Goal: Task Accomplishment & Management: Manage account settings

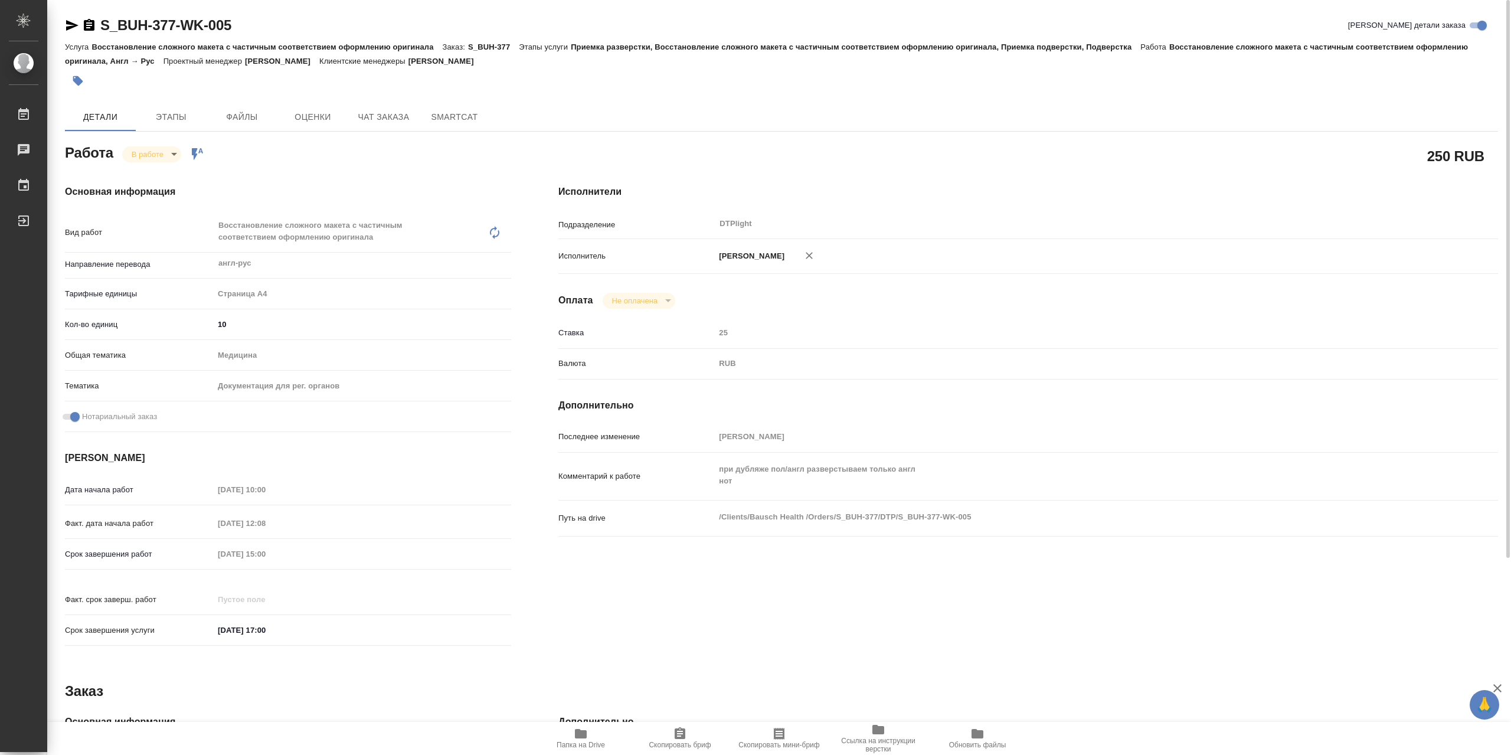
click at [177, 149] on div "В работе inProgress" at bounding box center [151, 154] width 59 height 16
click at [171, 155] on body "🙏 .cls-1 fill:#fff; AWATERA Сархатов [PERSON_NAME] Работы 0 Чаты График Выйти S…" at bounding box center [755, 377] width 1511 height 755
drag, startPoint x: 168, startPoint y: 180, endPoint x: 526, endPoint y: 2, distance: 400.6
click at [168, 180] on button "Выполнен" at bounding box center [153, 177] width 43 height 13
type textarea "x"
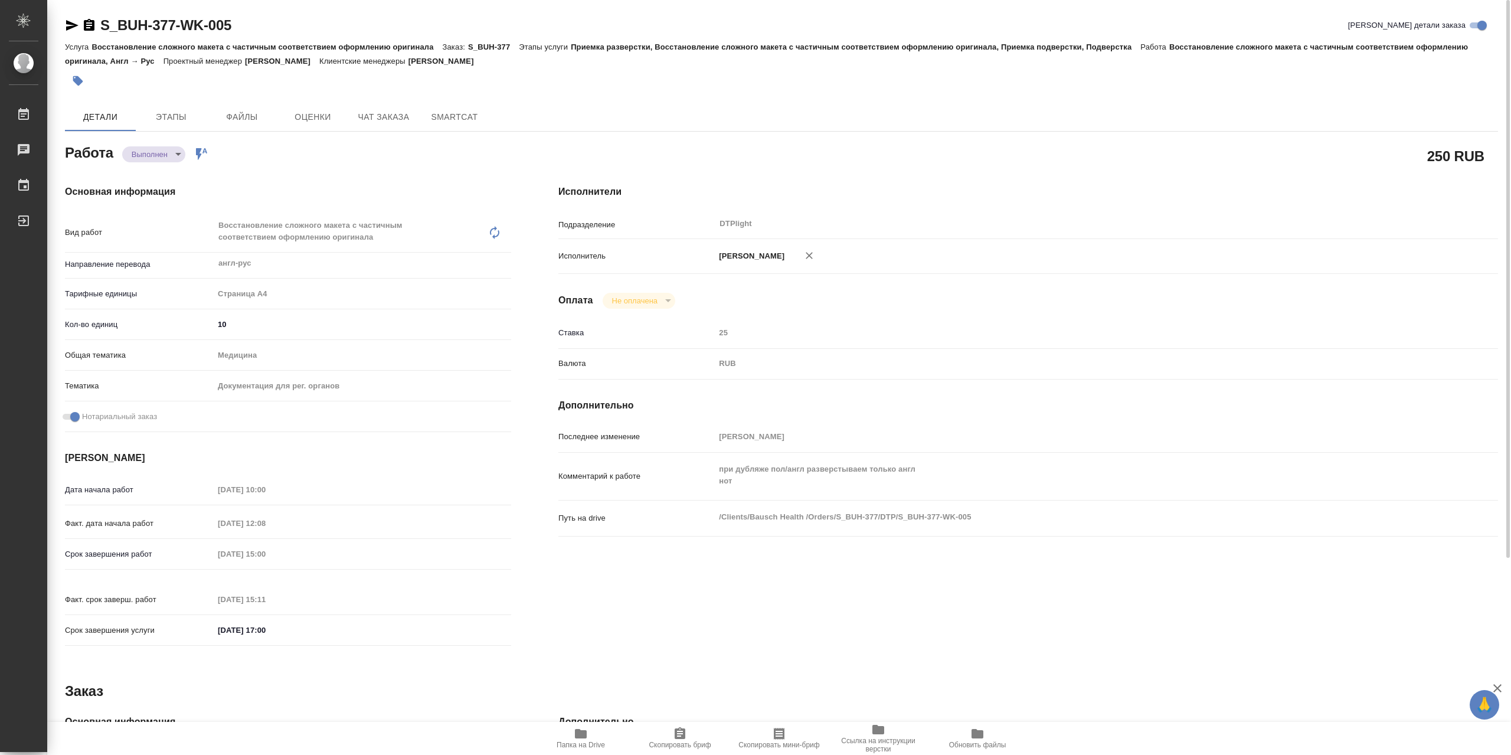
type textarea "x"
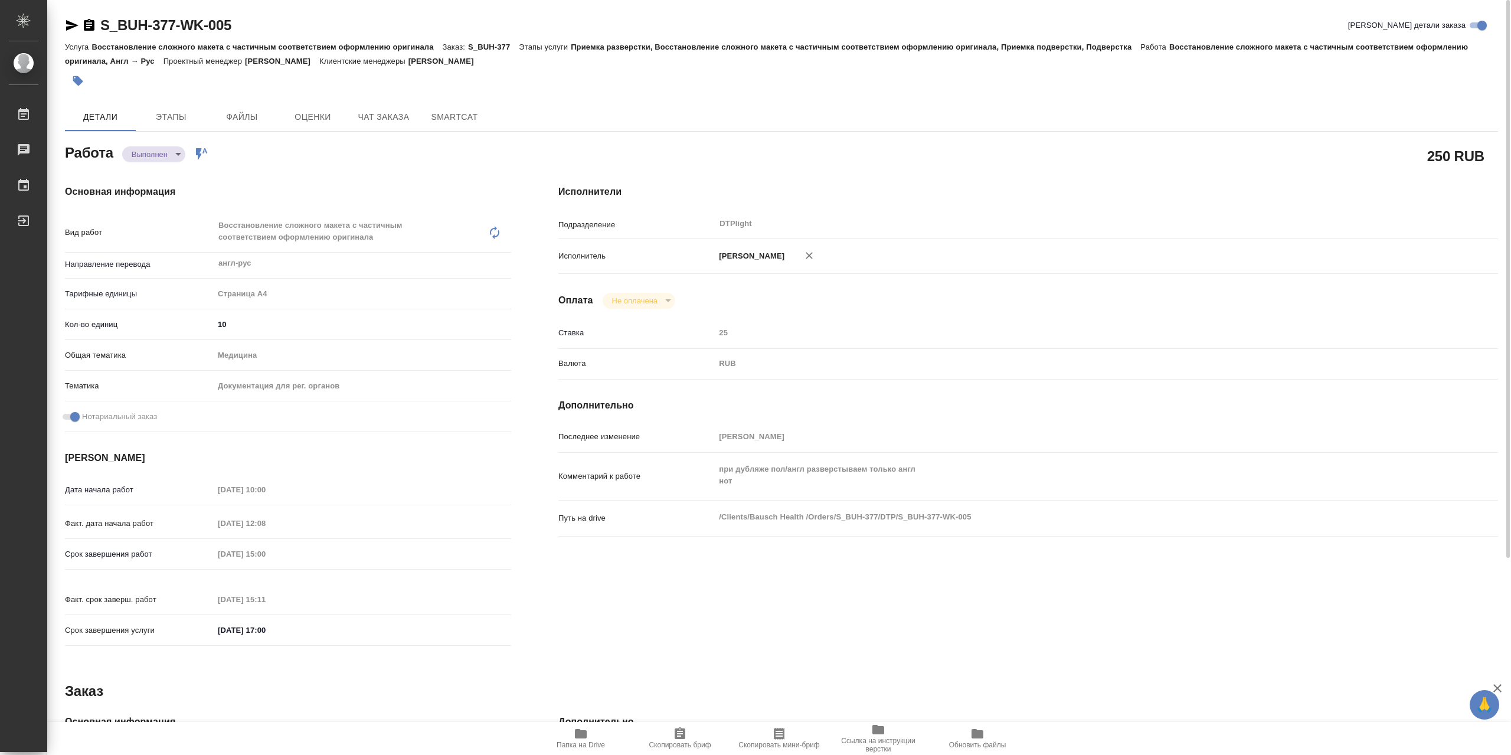
type textarea "x"
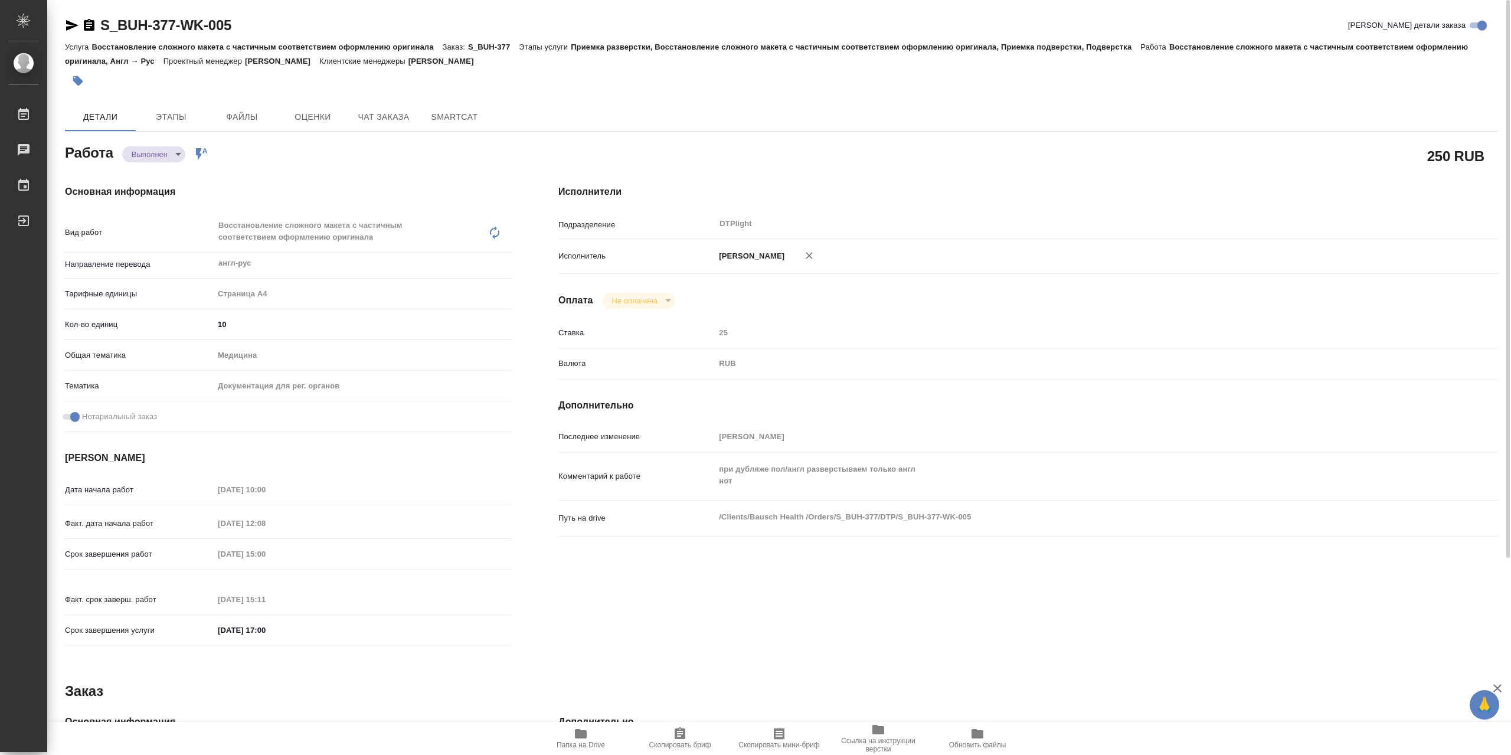
type textarea "x"
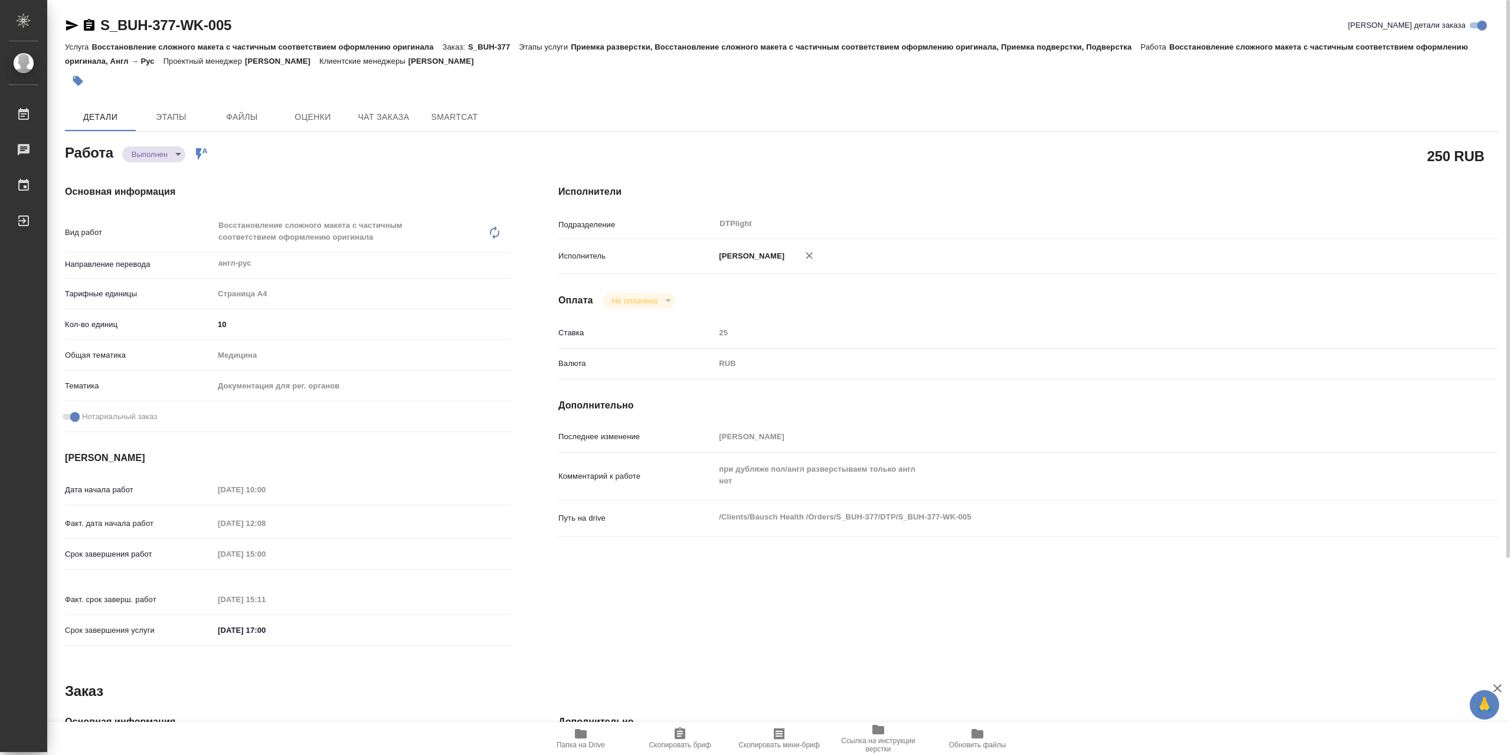
type textarea "x"
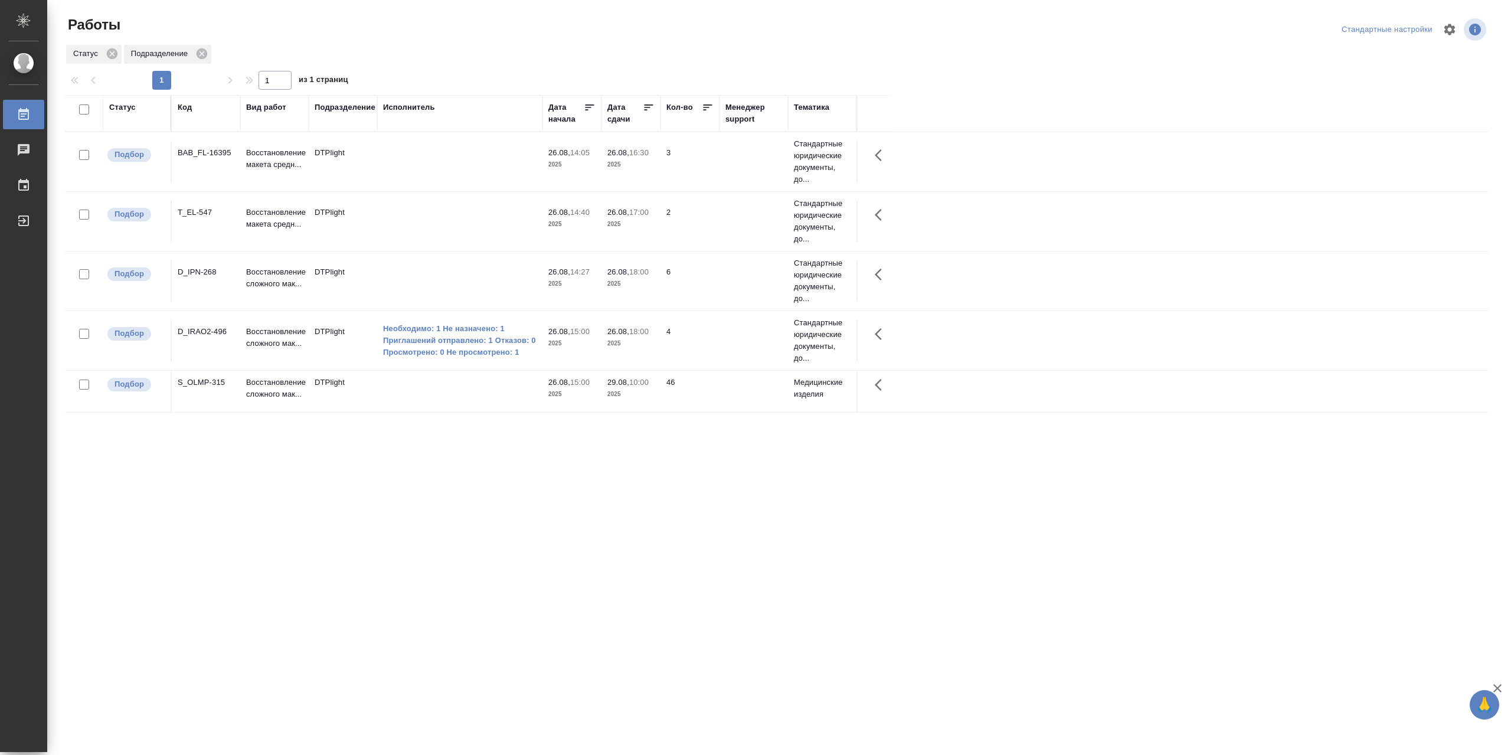
click at [391, 388] on td at bounding box center [459, 391] width 165 height 41
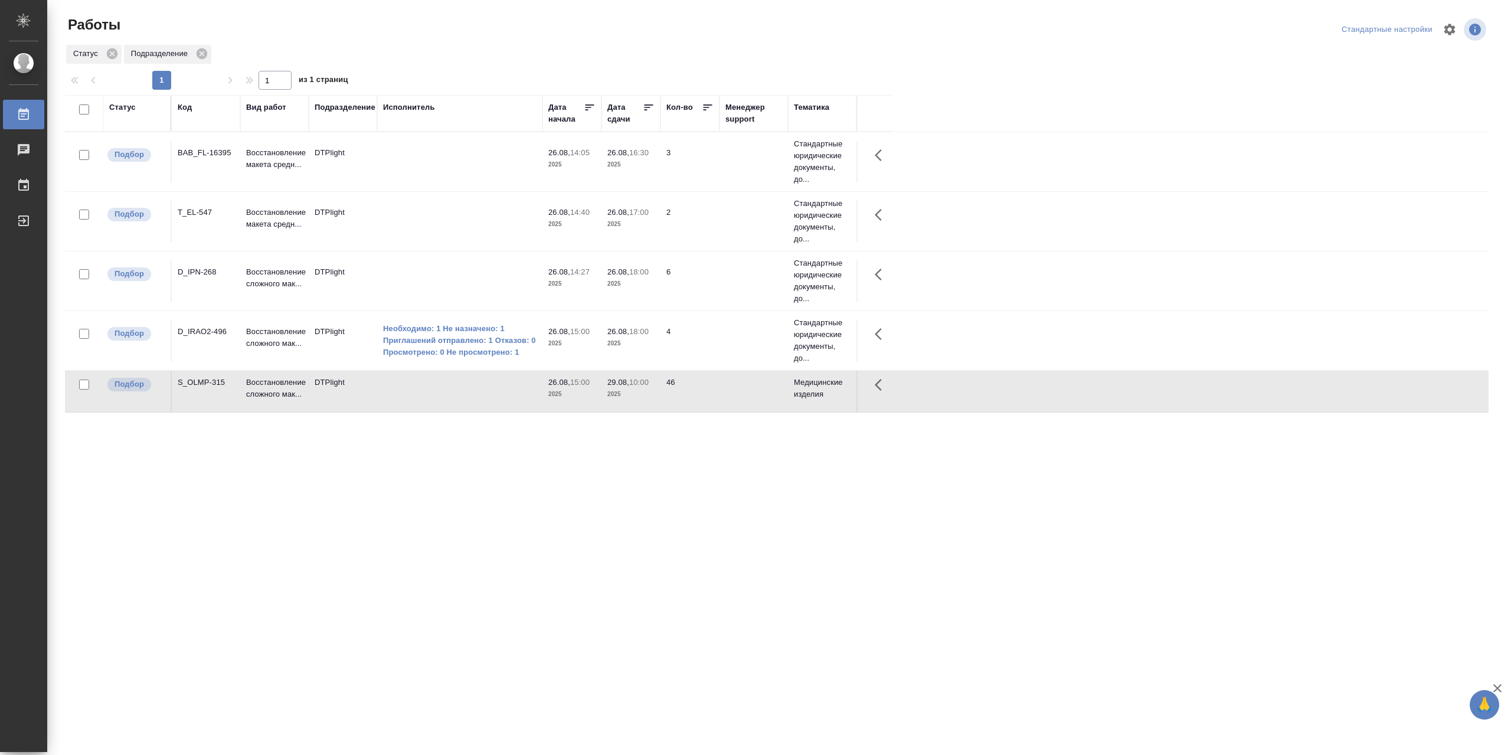
click at [391, 388] on td at bounding box center [459, 391] width 165 height 41
click at [433, 279] on td at bounding box center [459, 280] width 165 height 41
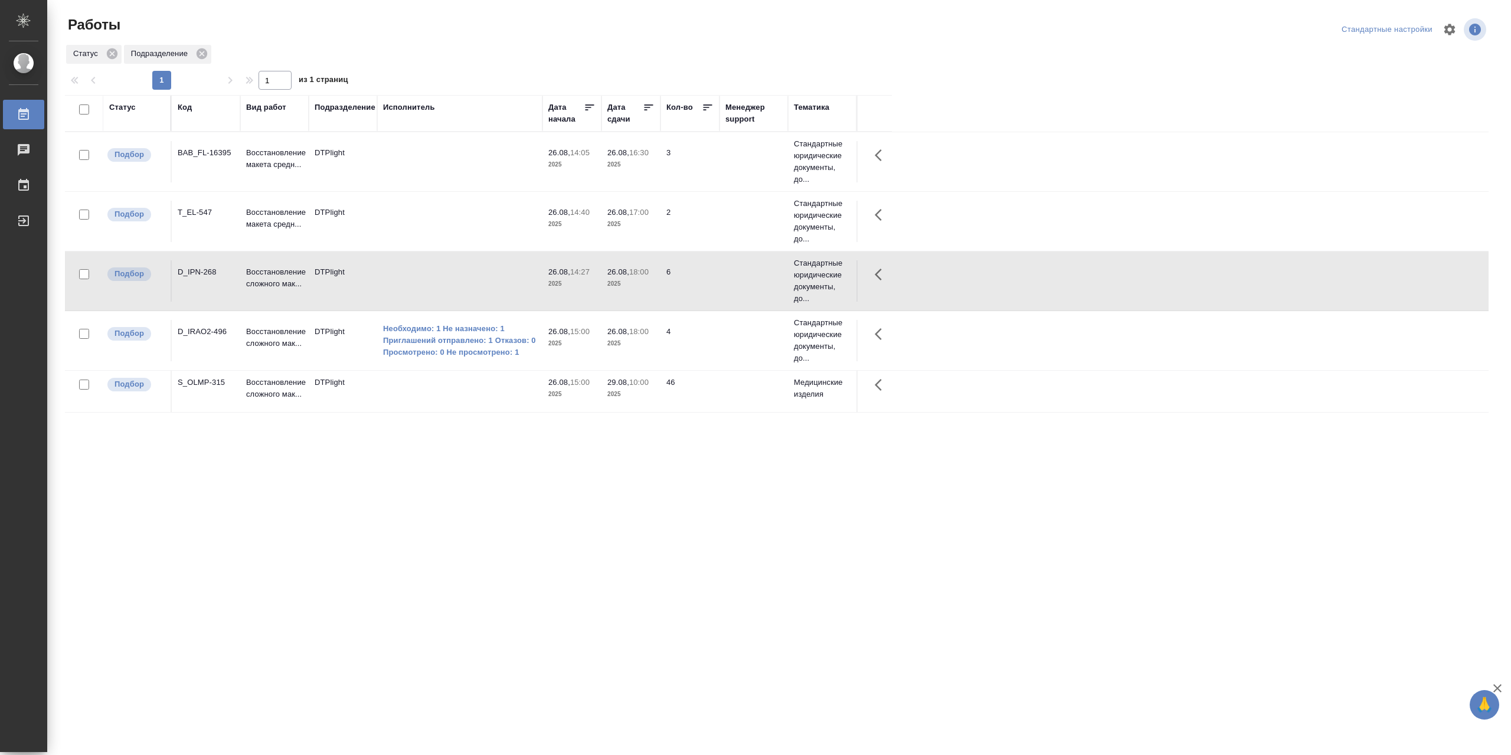
click at [433, 279] on td at bounding box center [459, 280] width 165 height 41
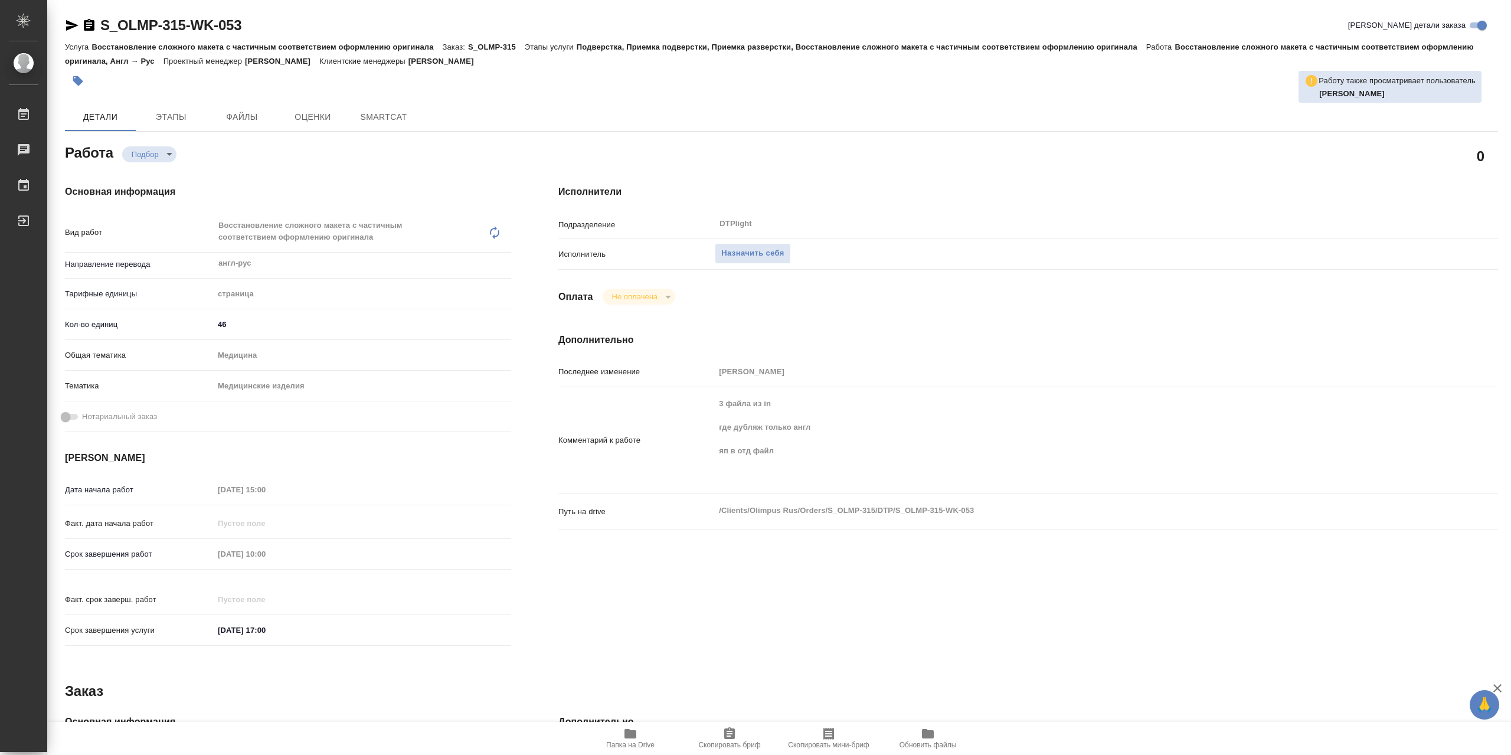
type textarea "x"
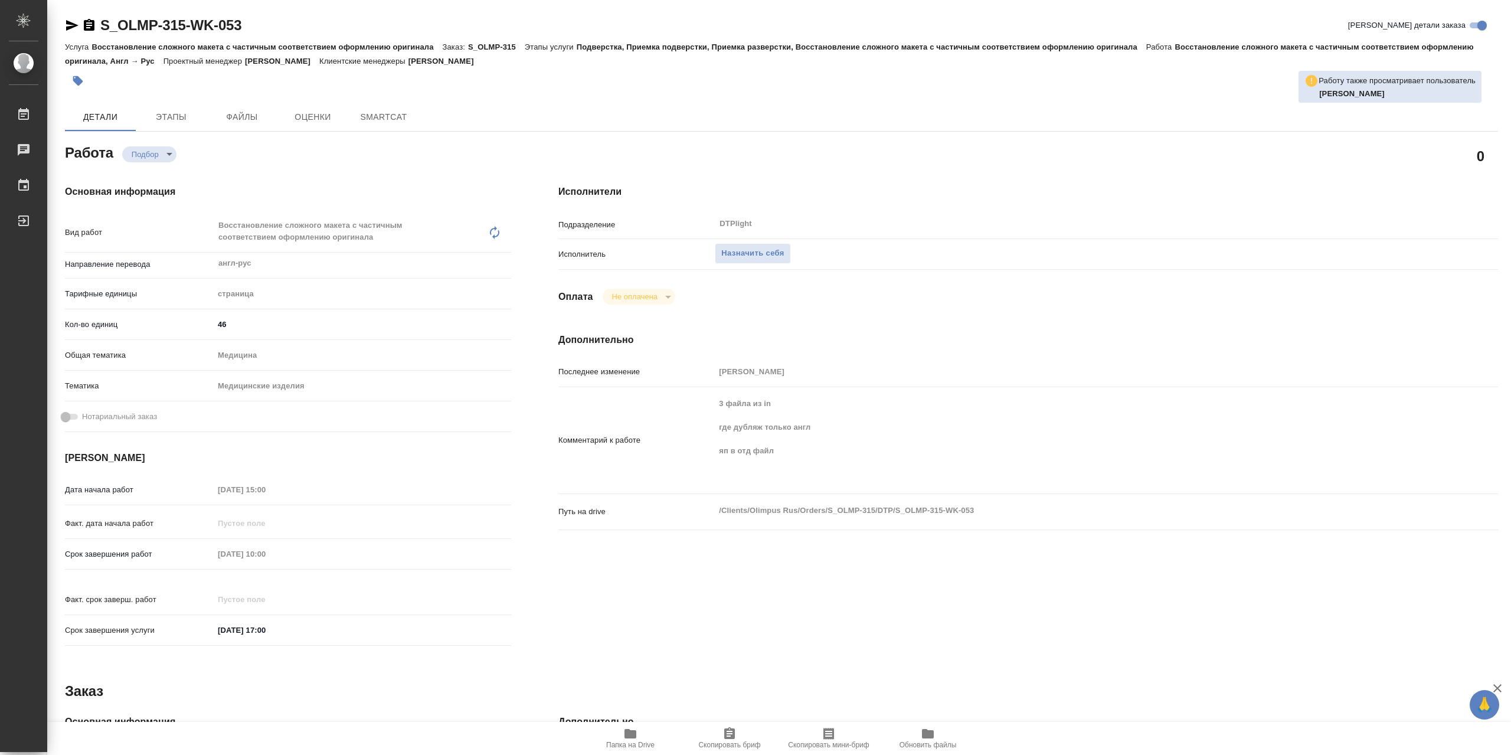
type textarea "x"
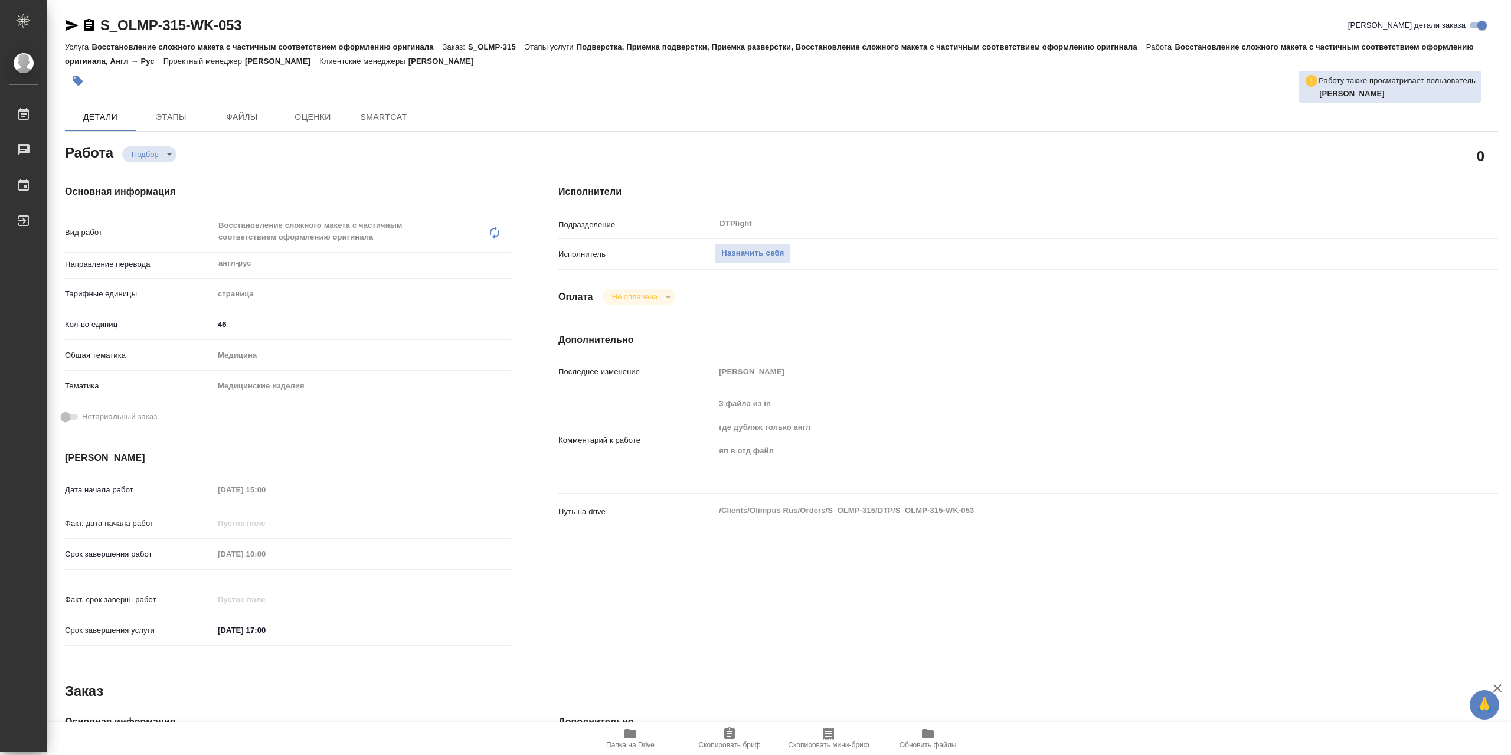
type textarea "x"
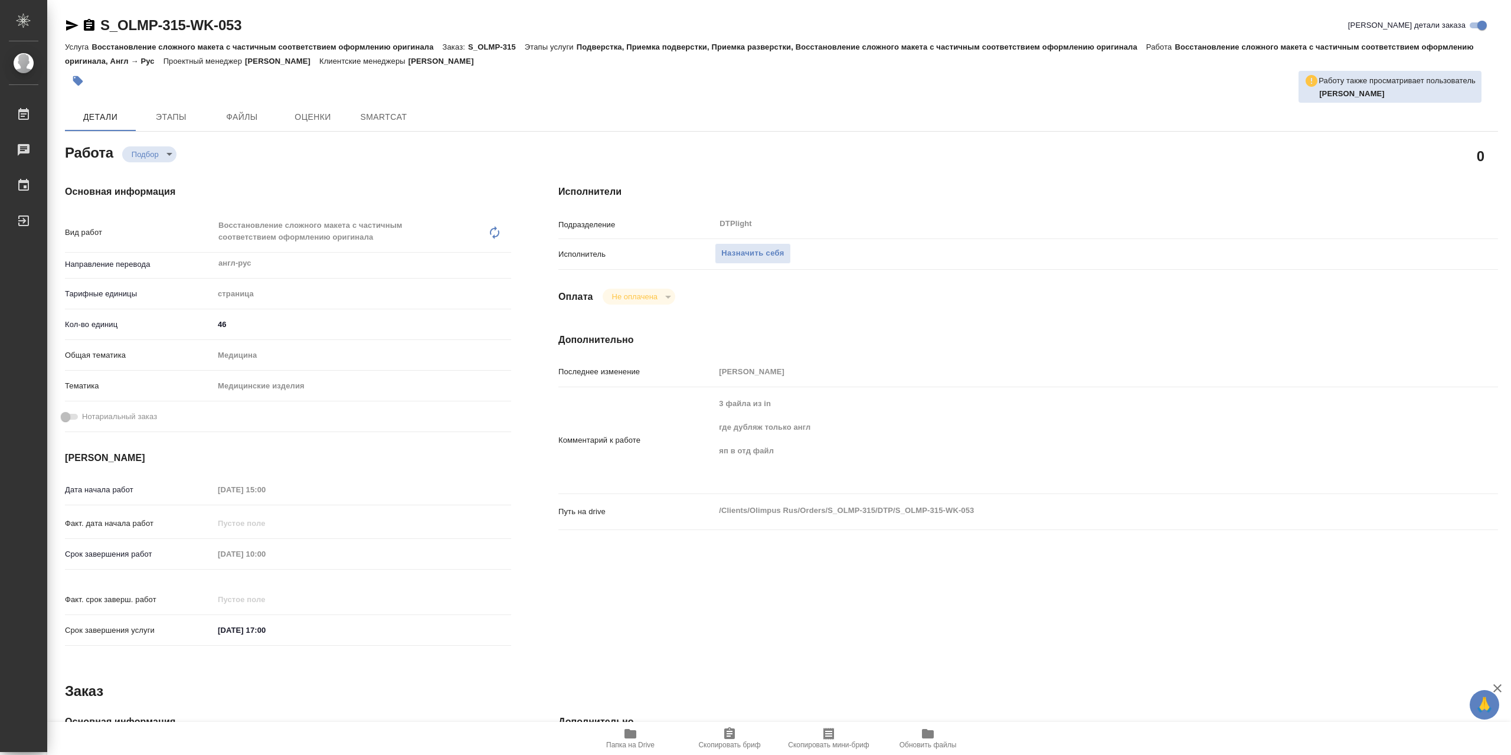
type textarea "x"
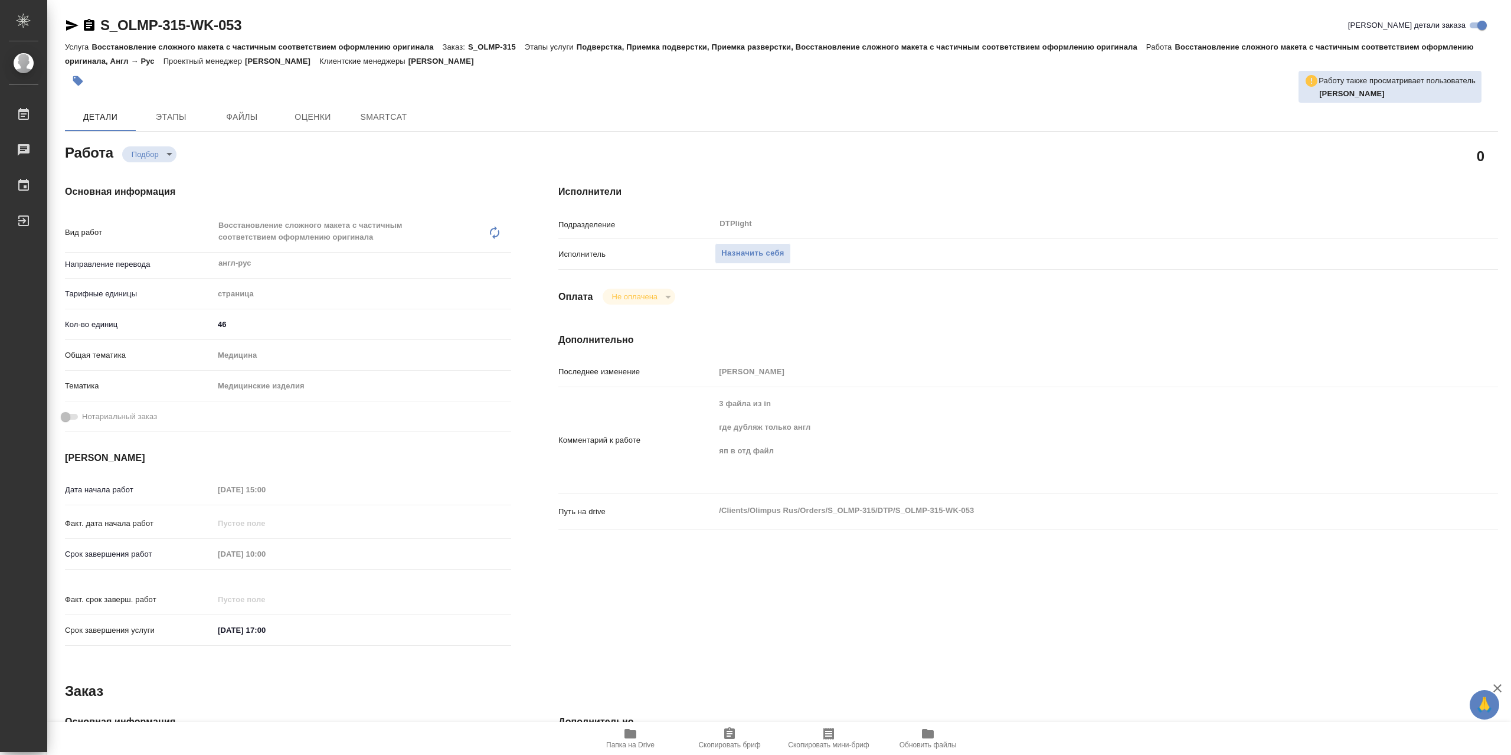
type textarea "x"
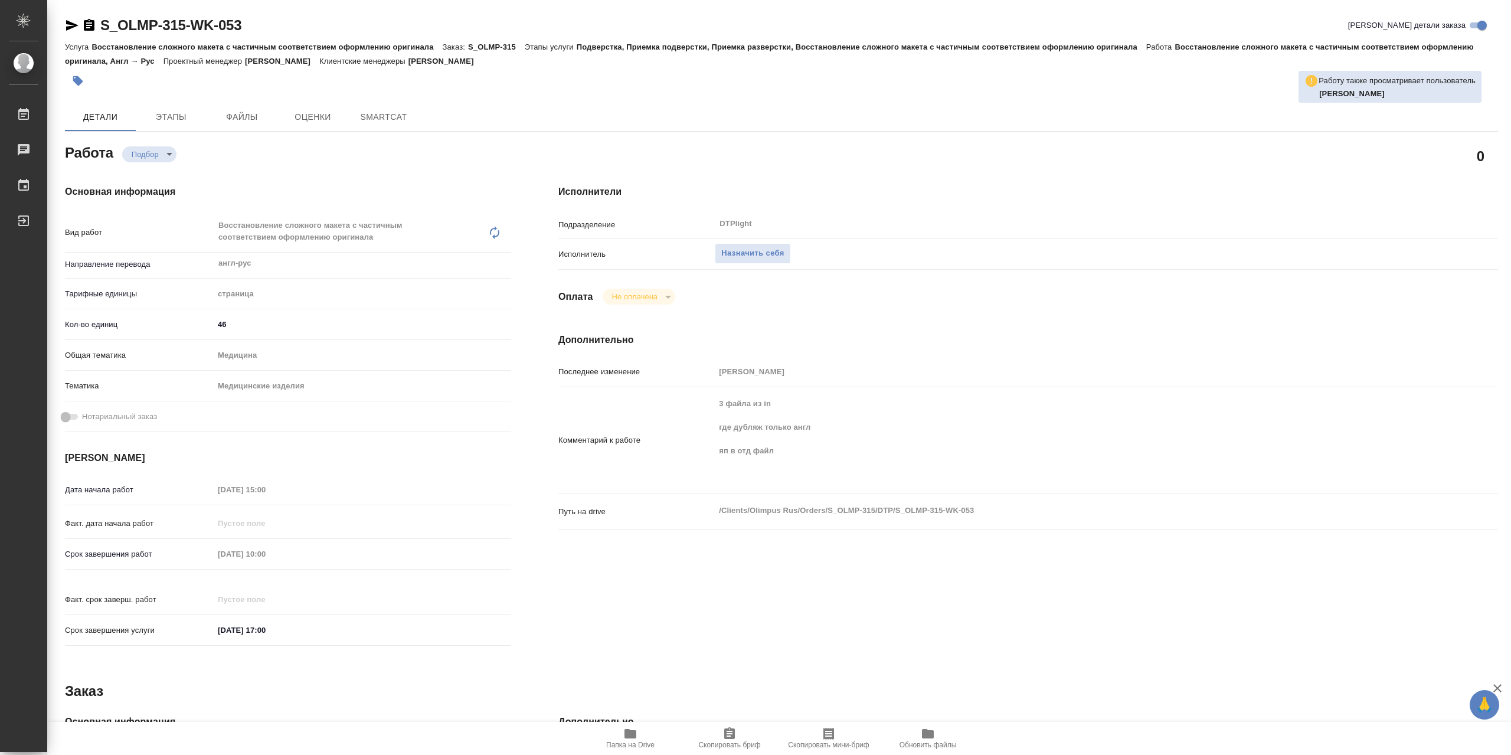
type textarea "x"
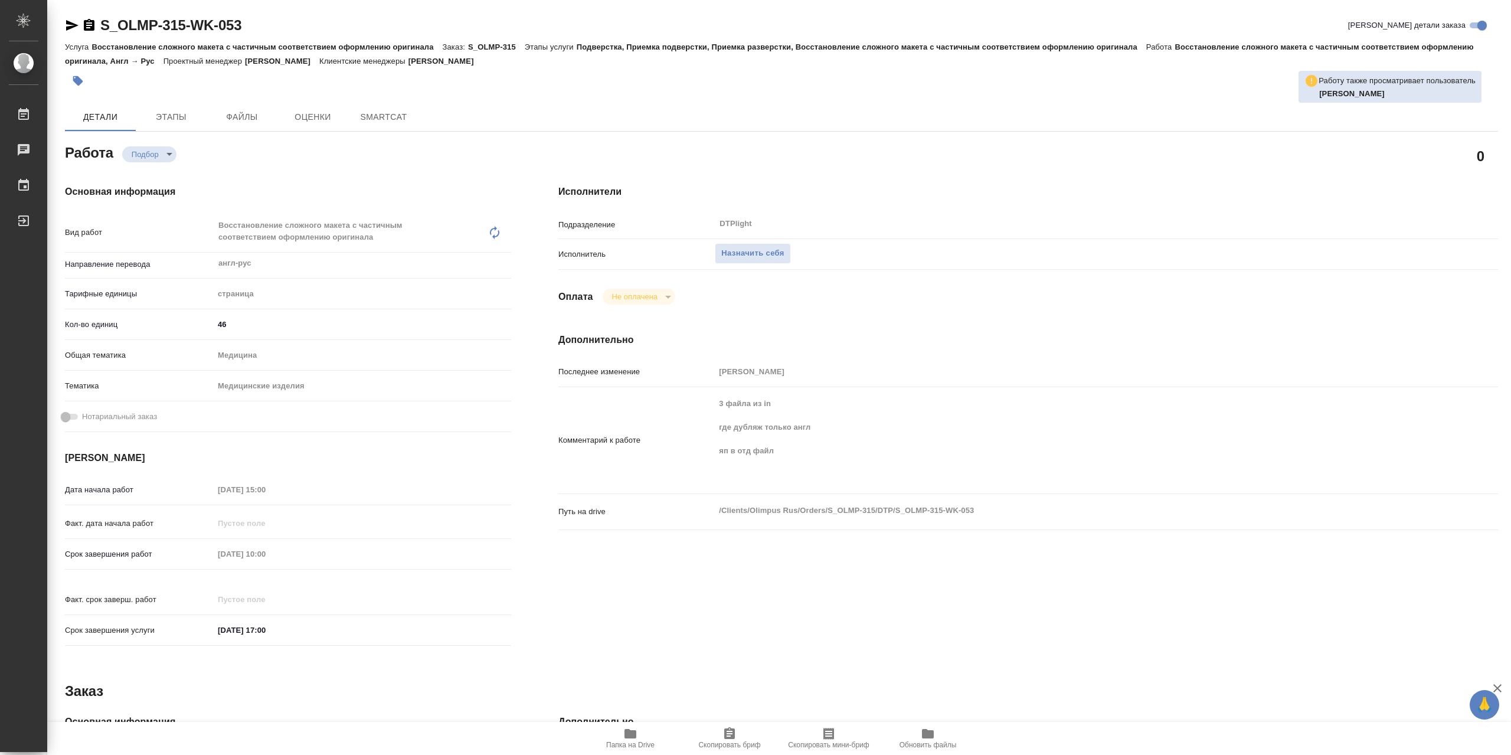
type textarea "x"
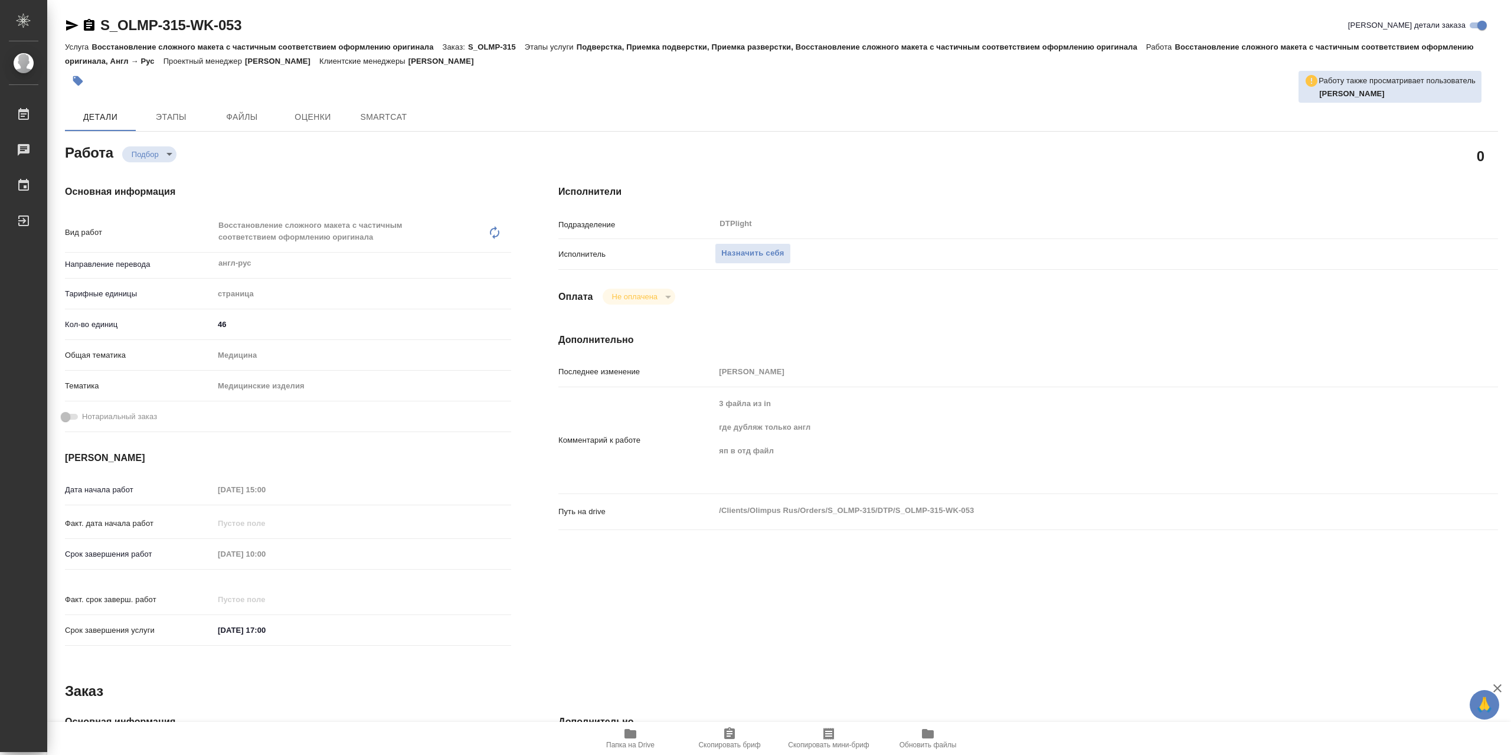
type textarea "x"
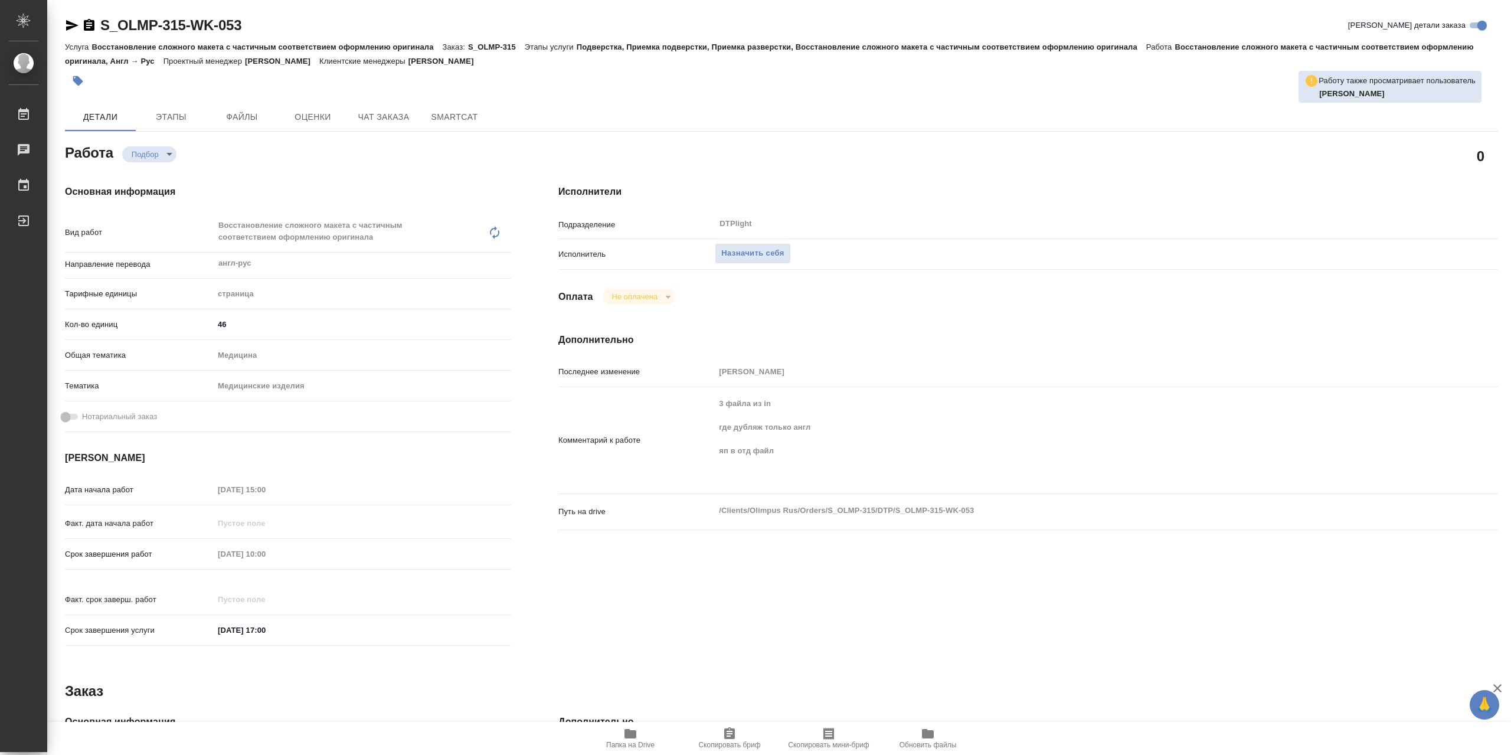
type textarea "x"
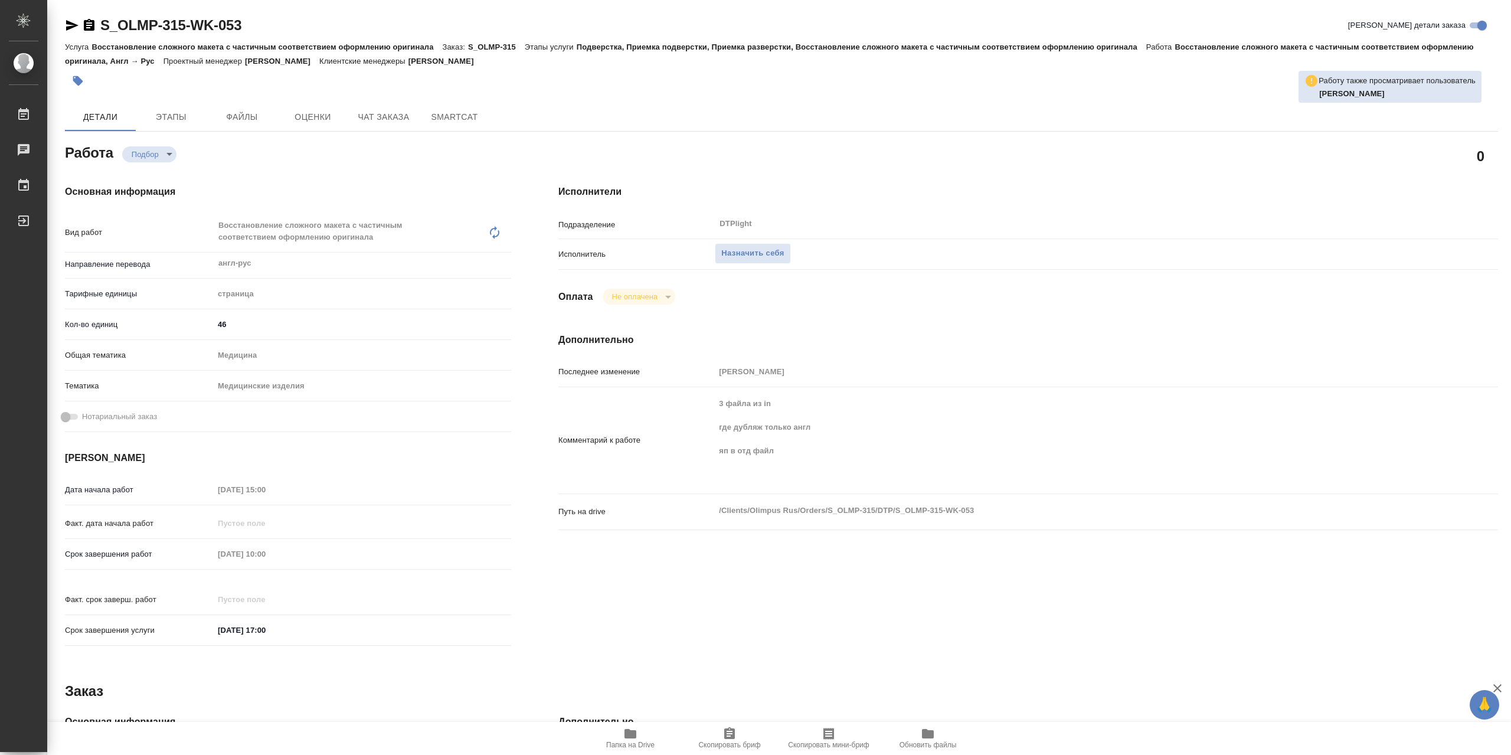
click at [626, 734] on icon "button" at bounding box center [630, 733] width 12 height 9
type textarea "x"
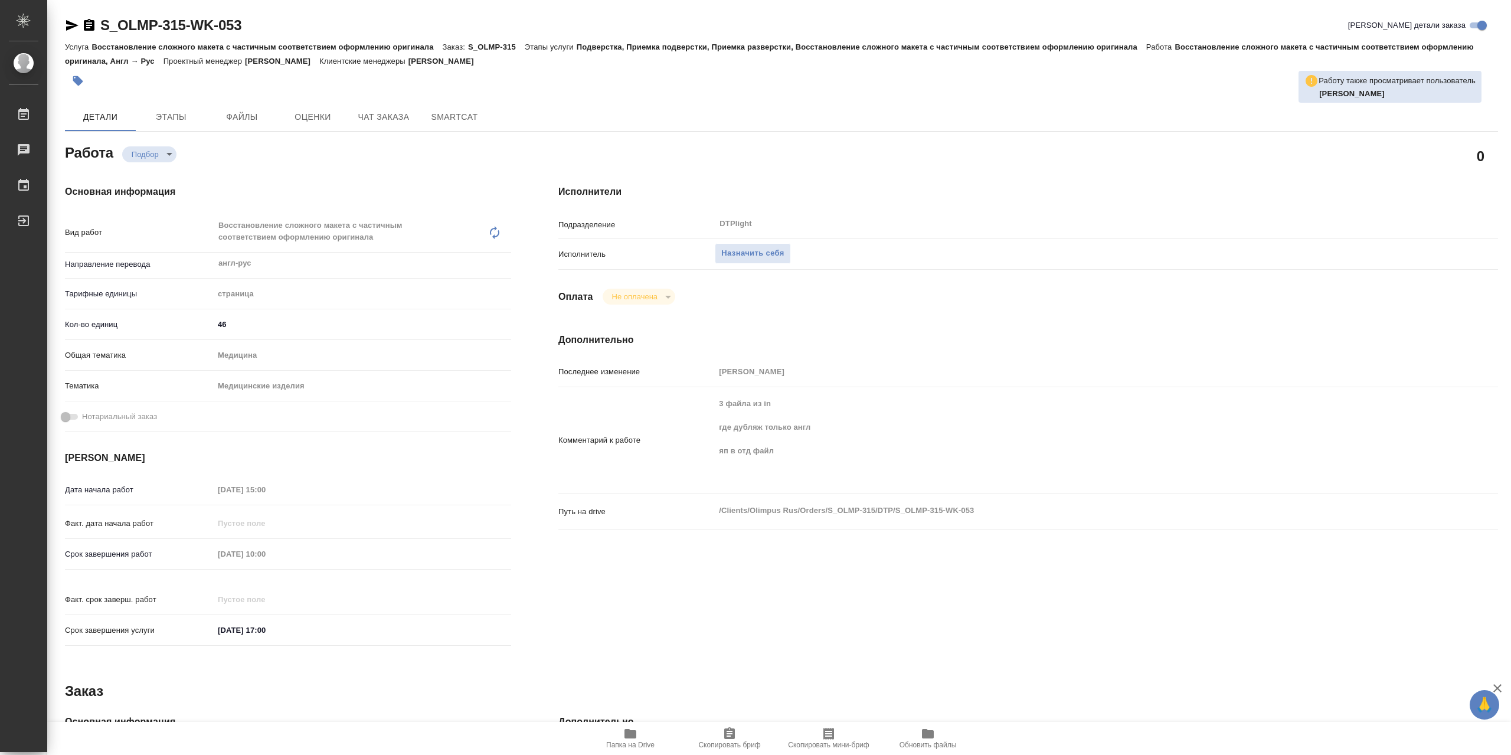
type textarea "x"
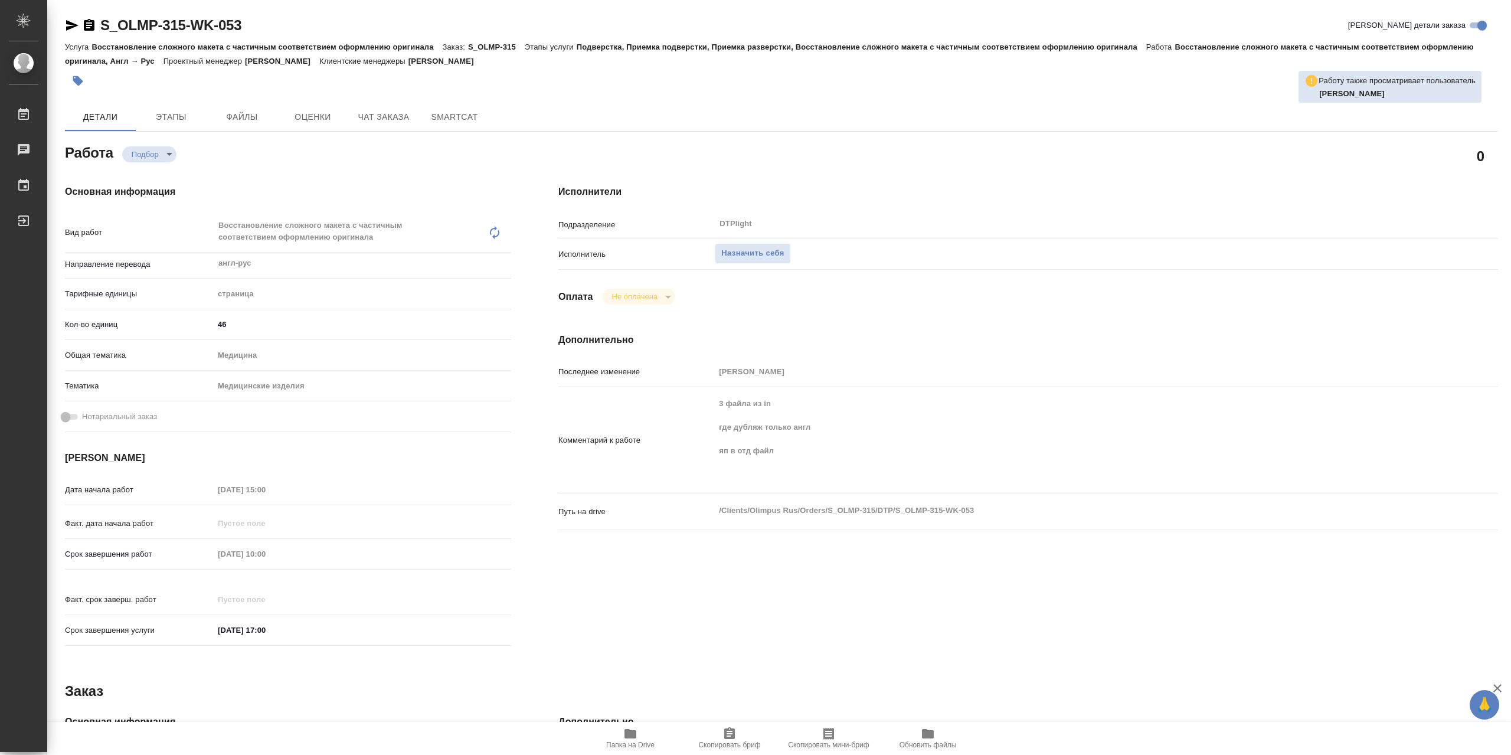
type textarea "x"
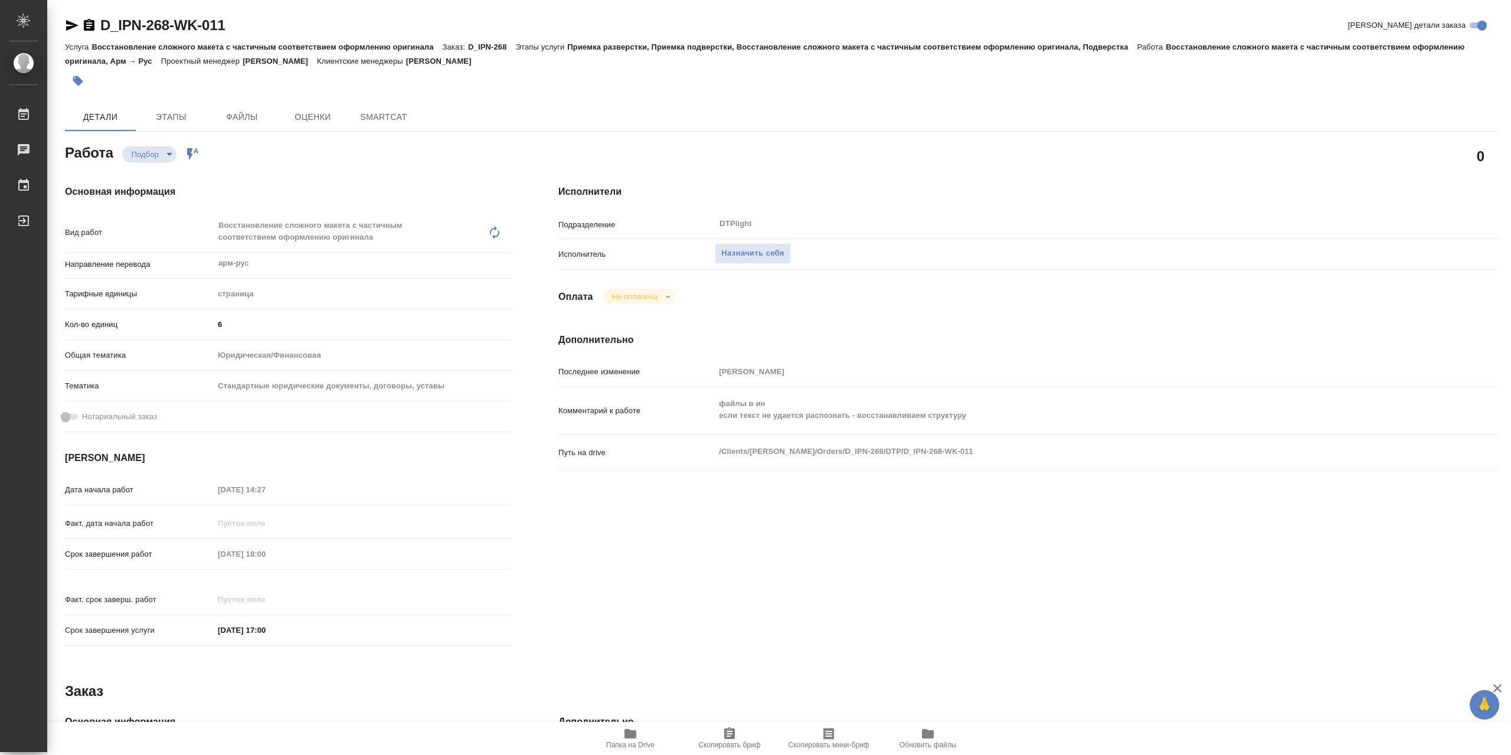
type textarea "x"
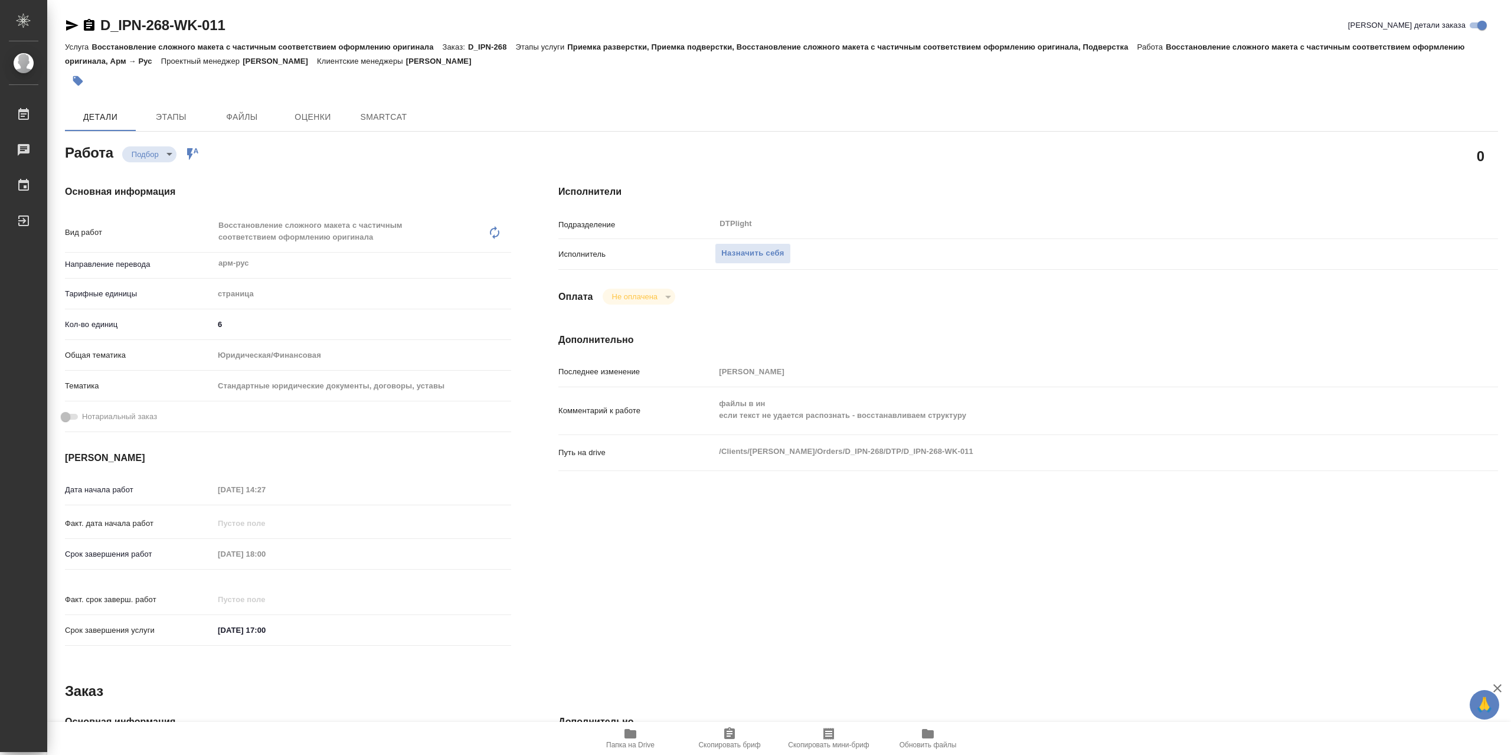
type textarea "x"
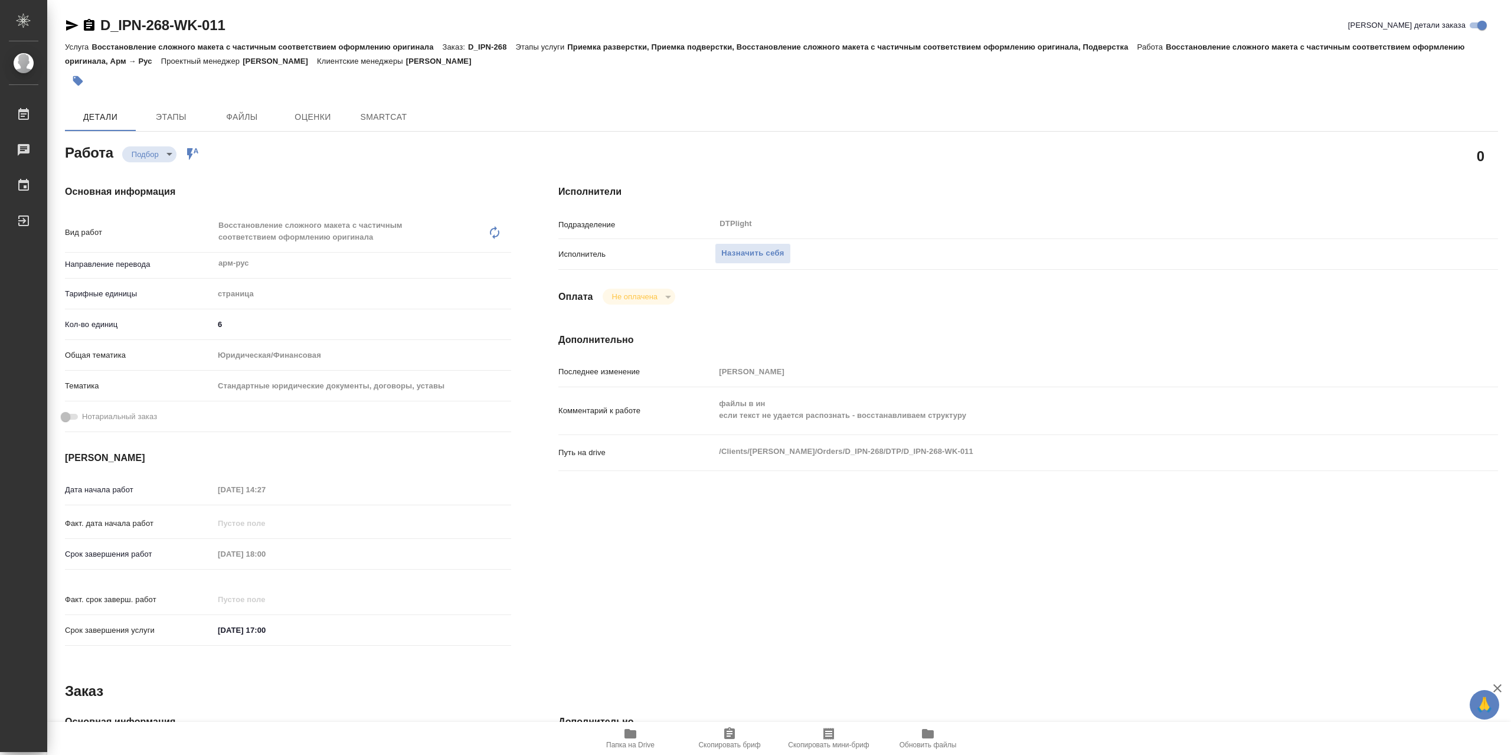
type textarea "x"
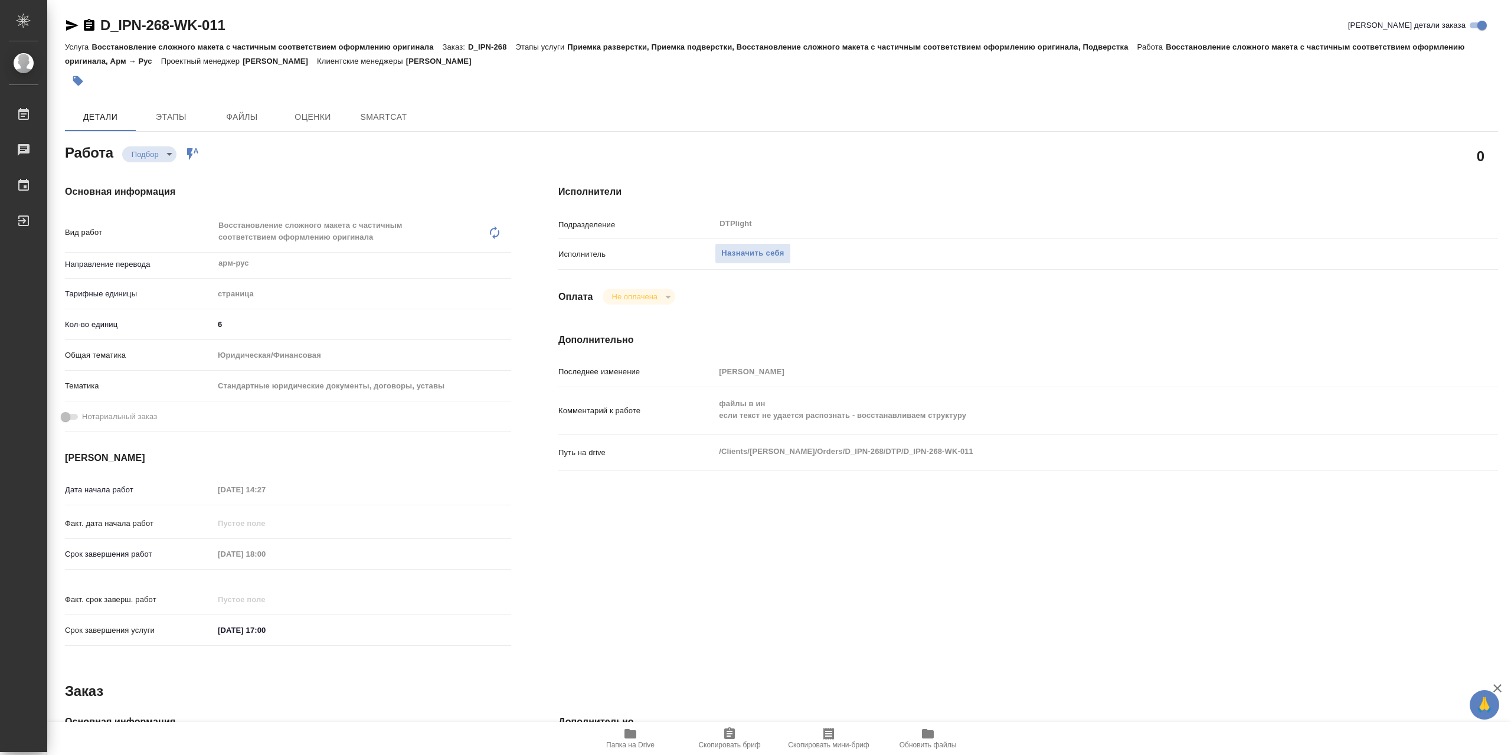
type textarea "x"
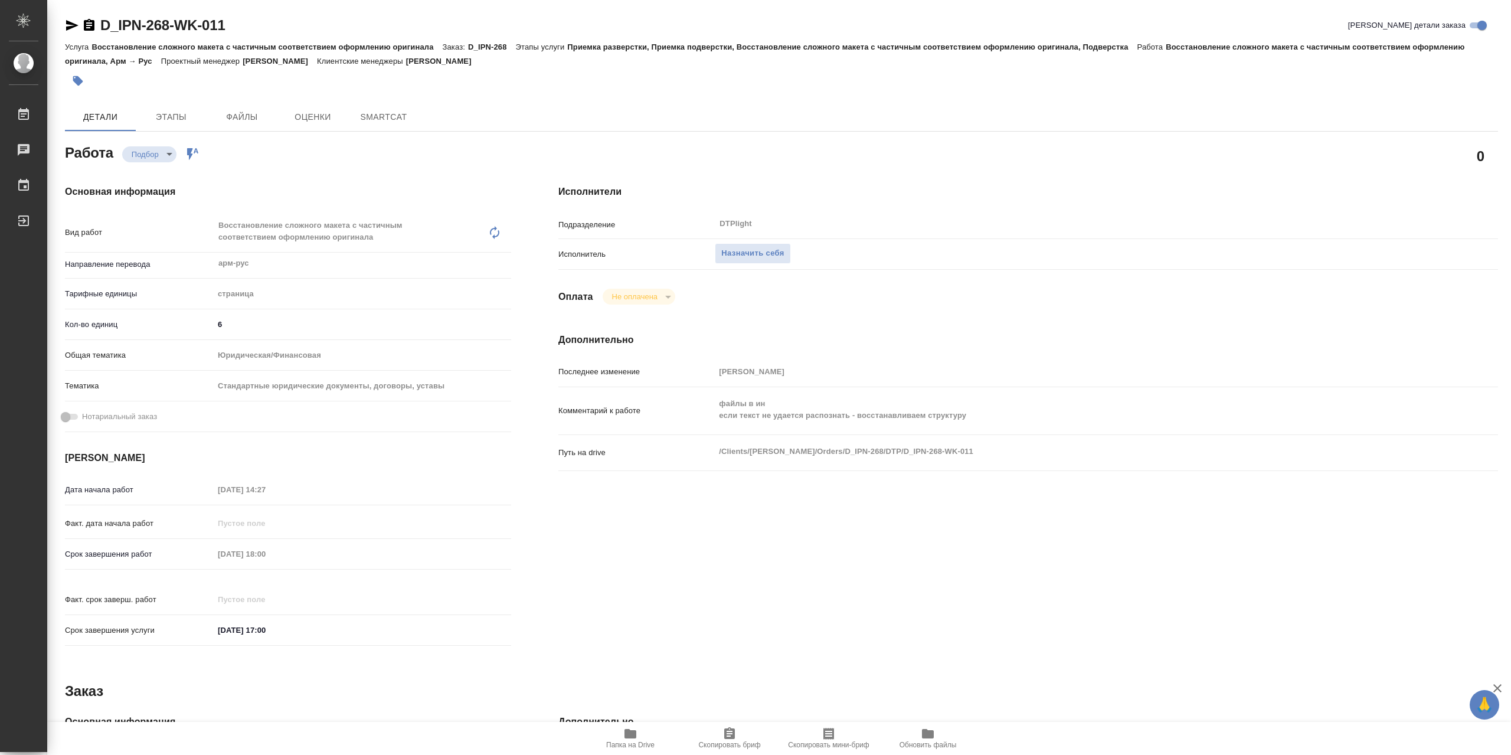
type textarea "x"
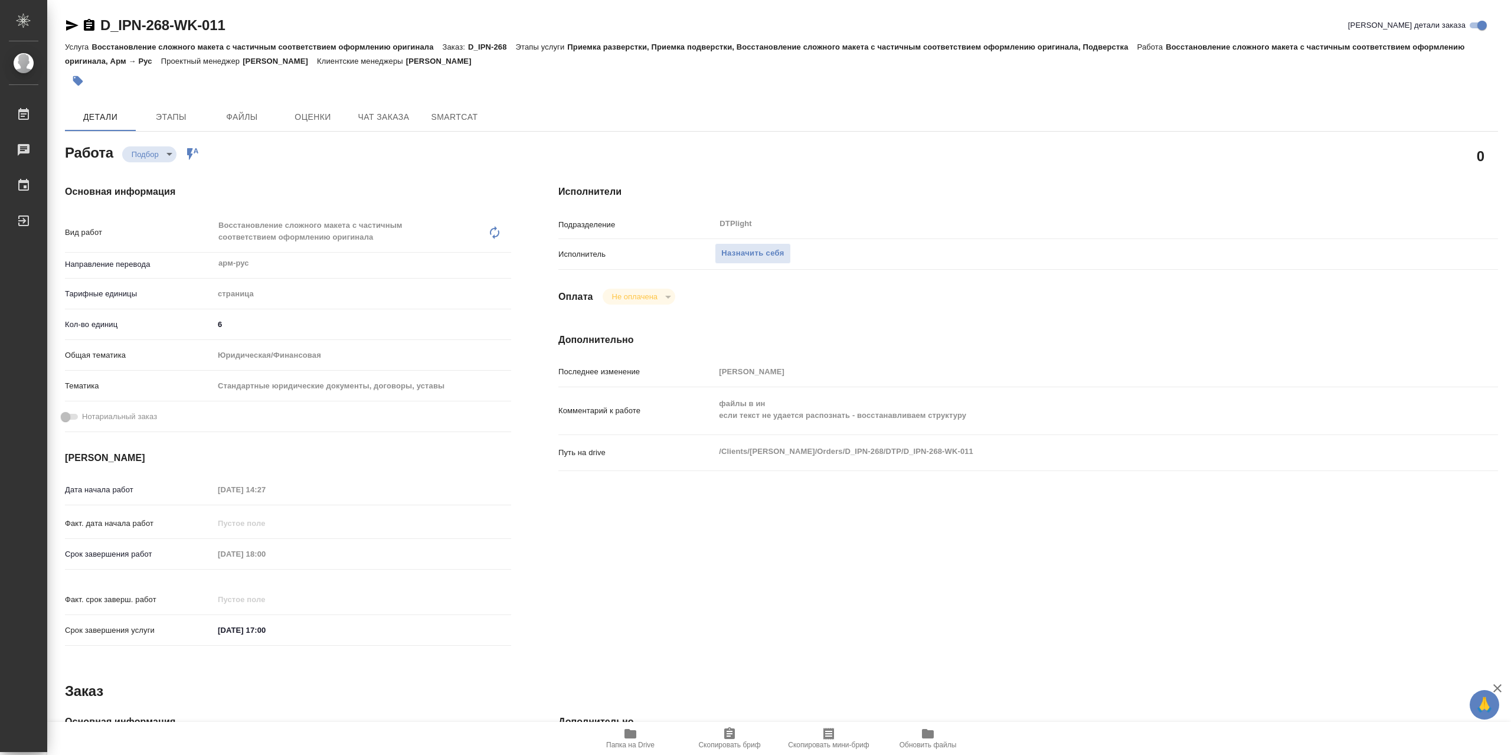
type textarea "x"
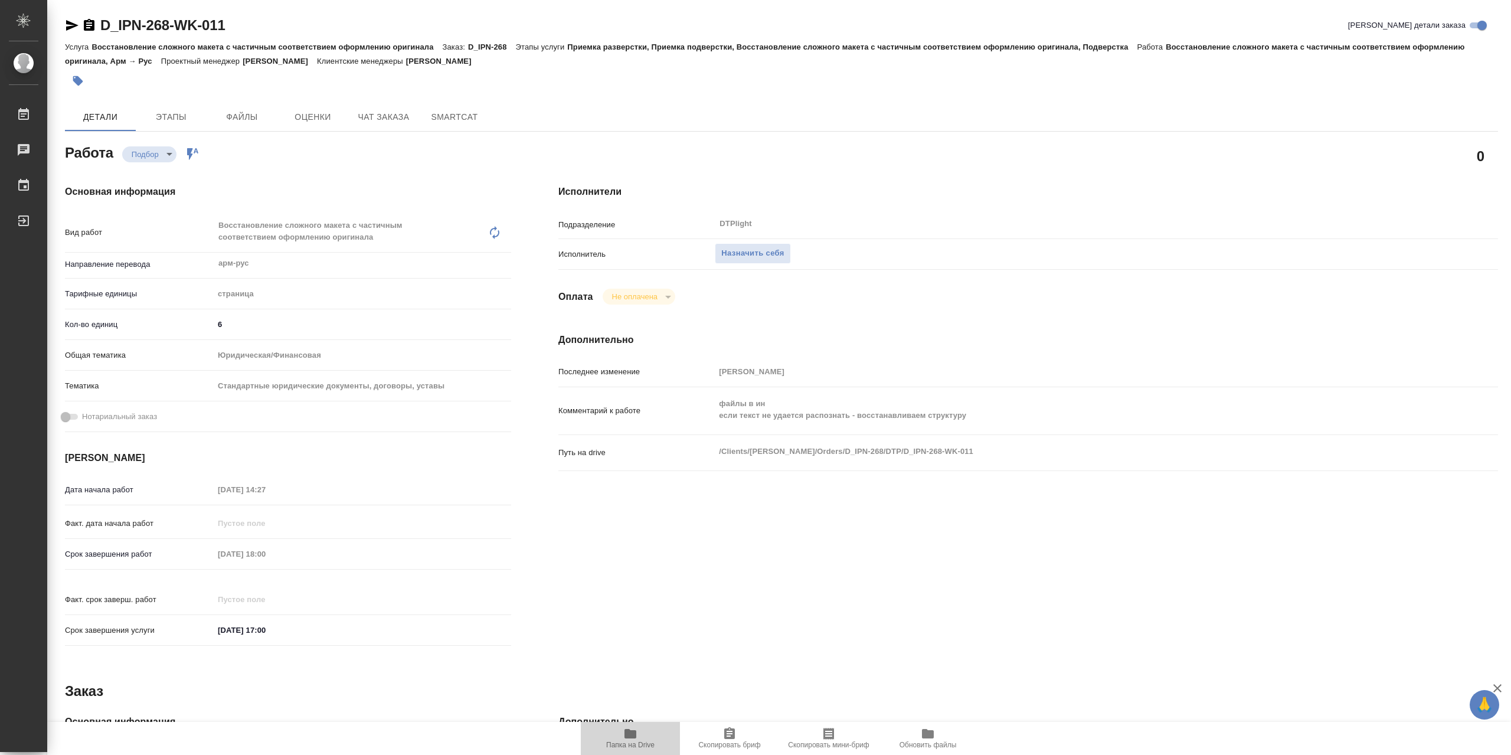
click at [614, 726] on span "Папка на Drive" at bounding box center [630, 737] width 85 height 22
type textarea "x"
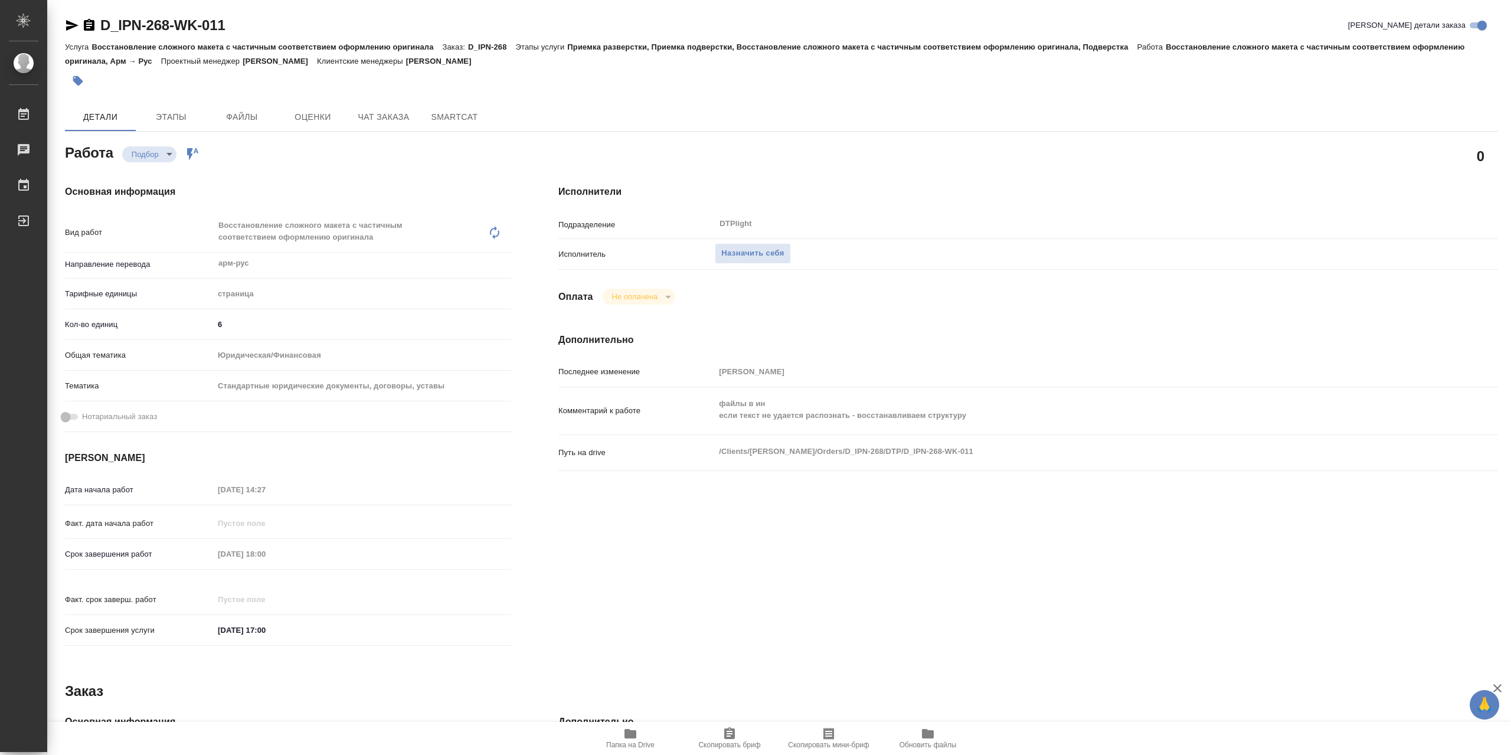
type textarea "x"
